Goal: Check status: Check status

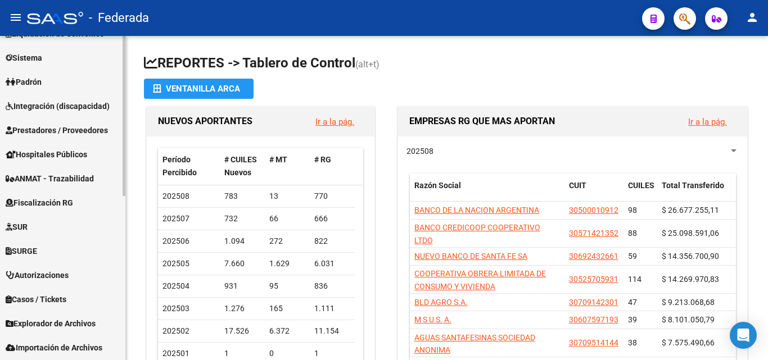
scroll to position [333, 0]
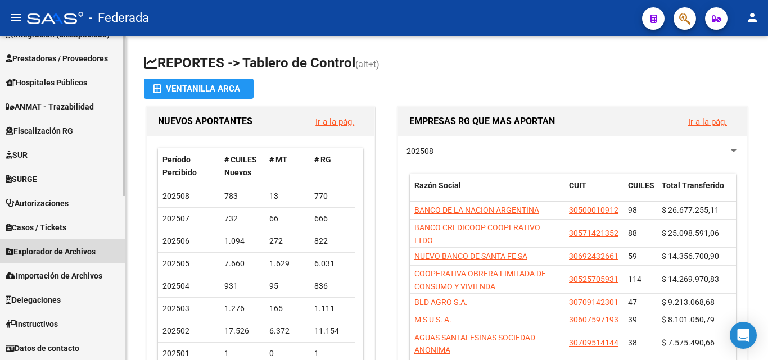
click at [53, 246] on span "Explorador de Archivos" at bounding box center [51, 252] width 90 height 12
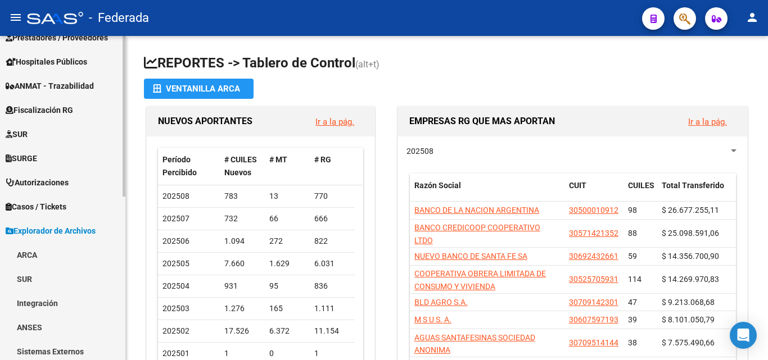
scroll to position [309, 0]
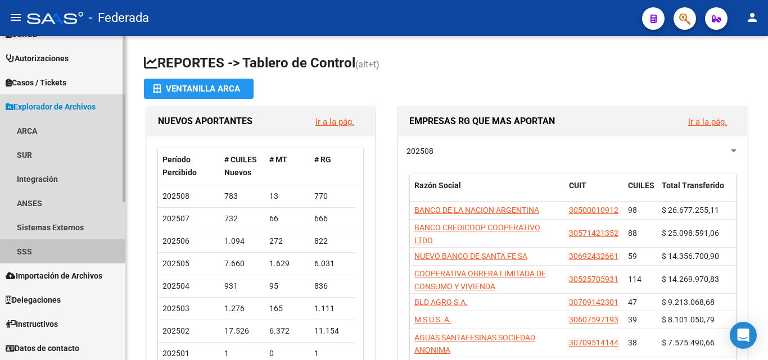
click at [26, 251] on link "SSS" at bounding box center [62, 252] width 125 height 24
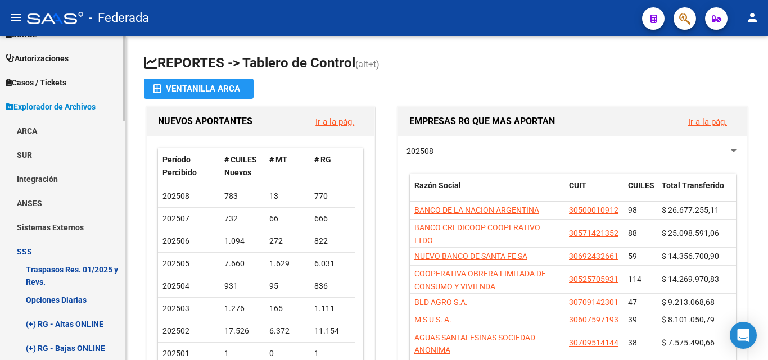
click at [62, 299] on link "Opciones Diarias" at bounding box center [62, 300] width 125 height 24
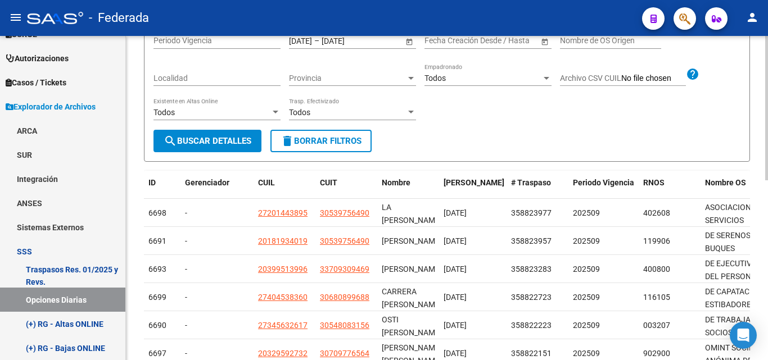
scroll to position [112, 0]
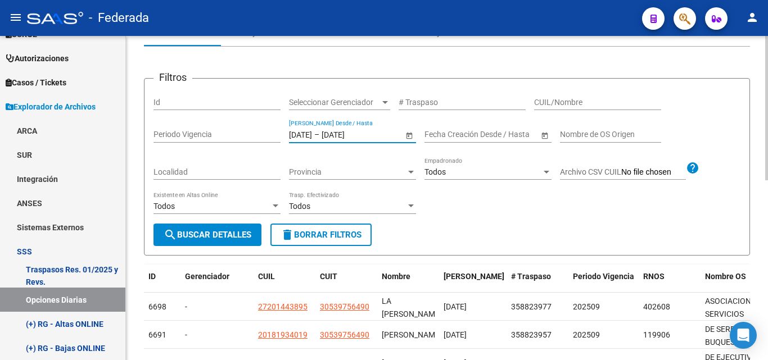
click at [338, 131] on input "[DATE]" at bounding box center [349, 135] width 55 height 10
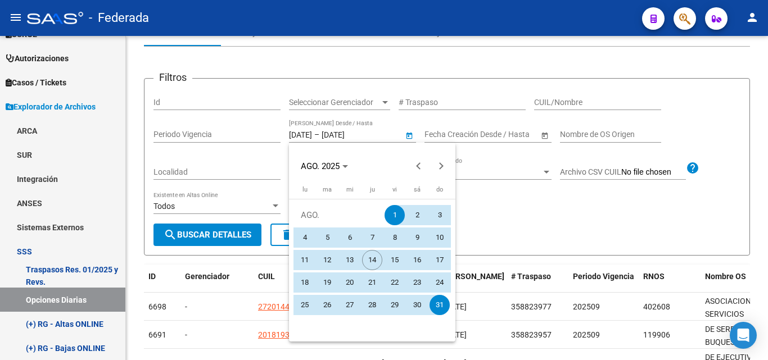
click at [353, 259] on span "13" at bounding box center [350, 260] width 20 height 20
type input "[DATE]"
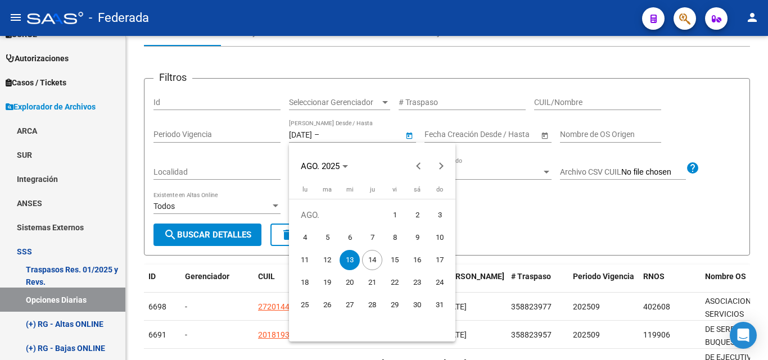
click at [353, 259] on span "13" at bounding box center [350, 260] width 20 height 20
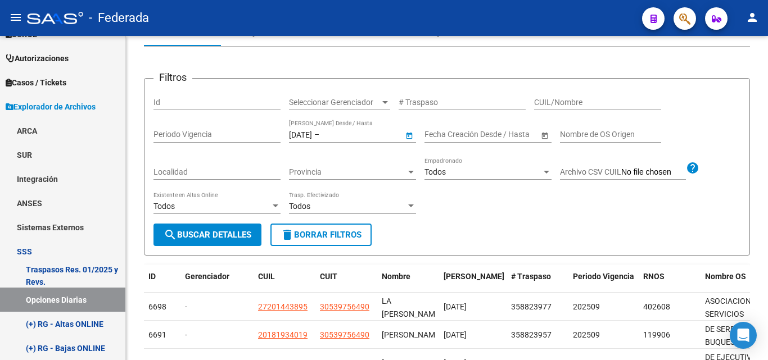
type input "[DATE]"
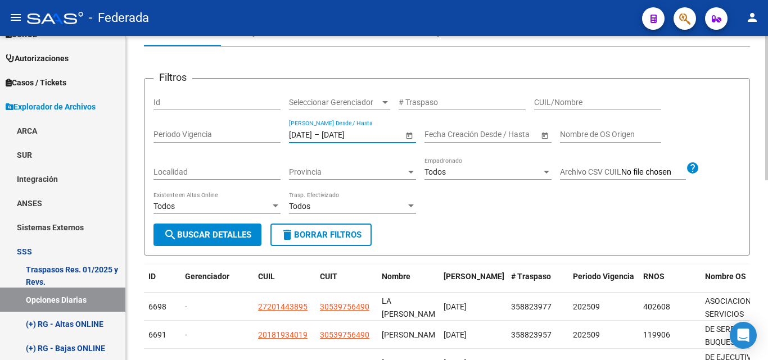
click at [236, 233] on span "search Buscar Detalles" at bounding box center [208, 235] width 88 height 10
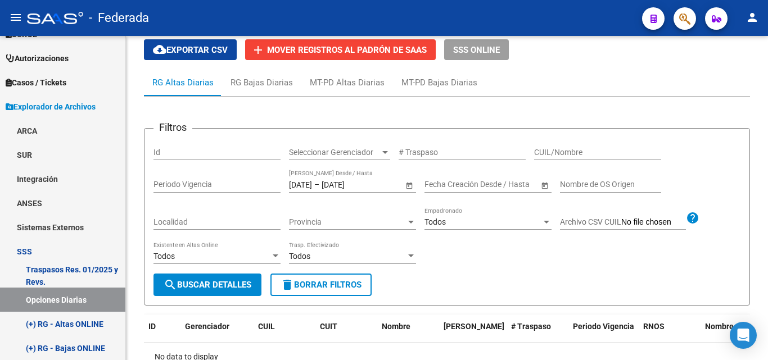
scroll to position [0, 0]
